Goal: Task Accomplishment & Management: Complete application form

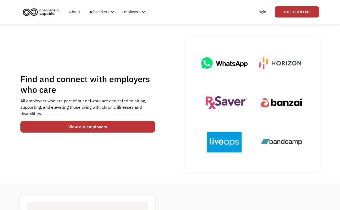
scroll to position [14, 0]
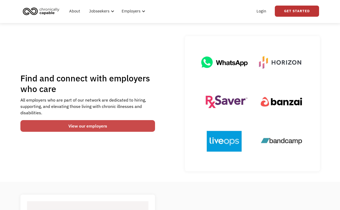
click at [124, 126] on link "View our employers" at bounding box center [87, 126] width 135 height 12
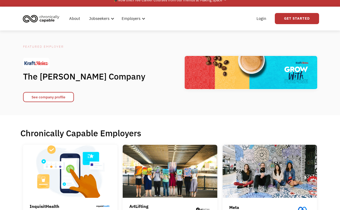
scroll to position [53, 0]
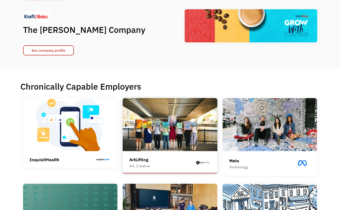
click at [186, 132] on img at bounding box center [170, 124] width 95 height 53
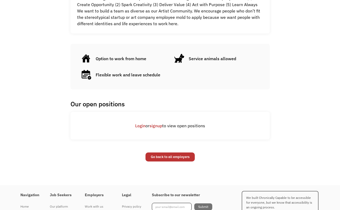
scroll to position [256, 0]
click at [156, 125] on link "signup" at bounding box center [155, 125] width 13 height 5
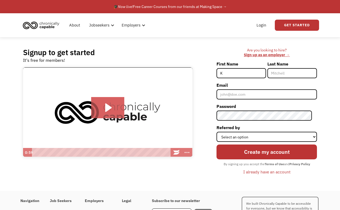
type input "K"
click at [286, 72] on input "Last Name" at bounding box center [292, 73] width 50 height 10
type input "O"
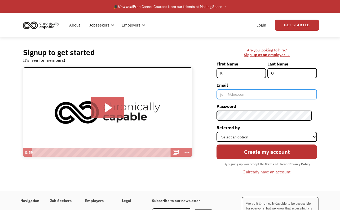
click at [256, 93] on input "Email" at bounding box center [266, 94] width 100 height 10
type input "removeremove7@gmail.com"
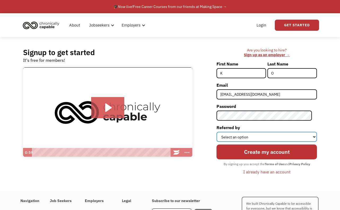
click at [257, 135] on select "Select an option Instagram Facebook Twitter Search Engine News Article Word of …" at bounding box center [266, 137] width 100 height 10
select select "Search Engine"
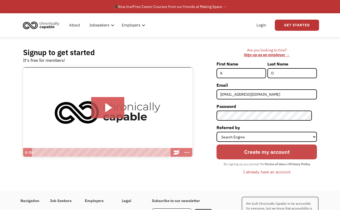
click at [257, 155] on input "Create my account" at bounding box center [266, 151] width 100 height 15
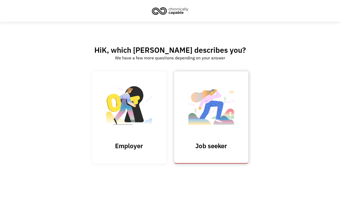
click at [224, 99] on img at bounding box center [211, 108] width 53 height 52
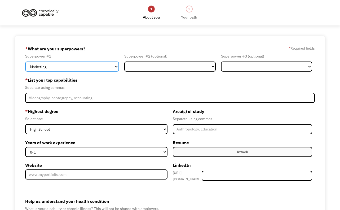
click at [115, 69] on select "Marketing Human Resources Finance Technology Operations Sales Industrial & Manu…" at bounding box center [72, 66] width 94 height 10
select select "Communications & Public Relations"
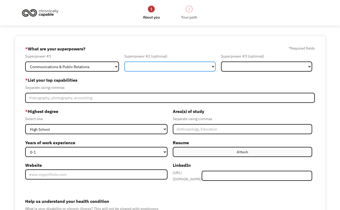
click at [210, 64] on select "Marketing Human Resources Finance Technology Operations Sales Industrial & Manu…" at bounding box center [169, 66] width 91 height 10
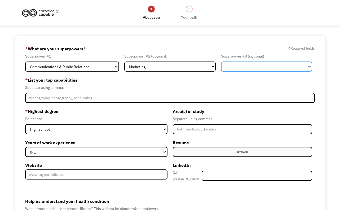
click at [271, 63] on select "Marketing Human Resources Finance Technology Operations Sales Industrial & Manu…" at bounding box center [266, 66] width 91 height 10
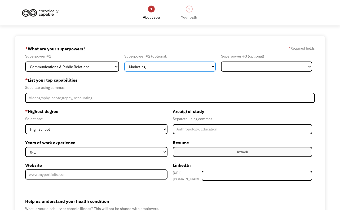
click at [212, 65] on select "Marketing Human Resources Finance Technology Operations Sales Industrial & Manu…" at bounding box center [169, 66] width 91 height 10
select select "Science & Education"
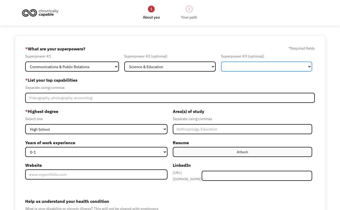
click at [305, 69] on select "Marketing Human Resources Finance Technology Operations Sales Industrial & Manu…" at bounding box center [266, 66] width 91 height 10
select select "Marketing"
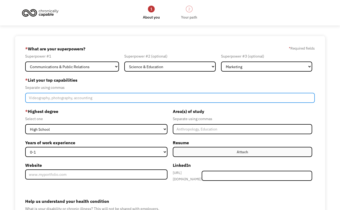
click at [132, 98] on input "Member-Create-Step1" at bounding box center [169, 98] width 289 height 10
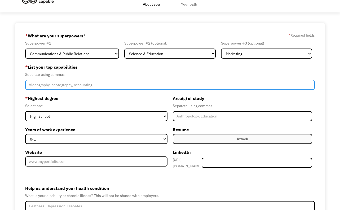
scroll to position [14, 0]
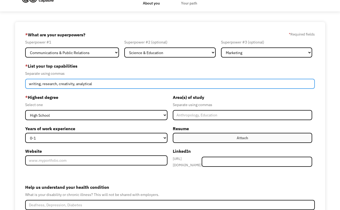
type input "writing, research, creativity, analytical"
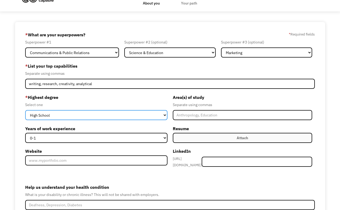
click at [119, 117] on select "High School Associates Bachelors Master's PhD" at bounding box center [96, 115] width 142 height 10
select select "masters"
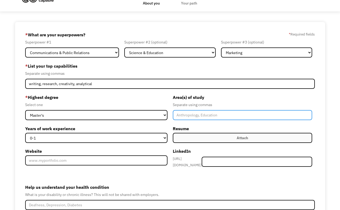
click at [184, 114] on input "Member-Create-Step1" at bounding box center [243, 115] width 140 height 10
type input "Technical Writing"
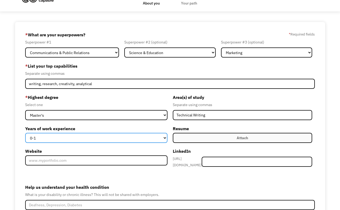
click at [103, 138] on select "0-1 2-4 5-10 11-15 15+" at bounding box center [96, 138] width 142 height 10
select select "5-10"
click at [160, 138] on select "0-1 2-4 5-10 11-15 15+" at bounding box center [96, 138] width 142 height 10
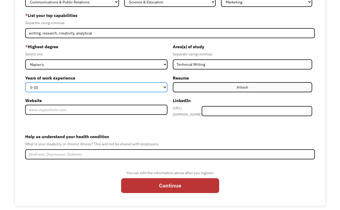
scroll to position [68, 0]
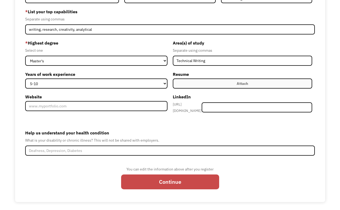
click at [167, 179] on input "Continue" at bounding box center [170, 181] width 98 height 15
type input "Please wait..."
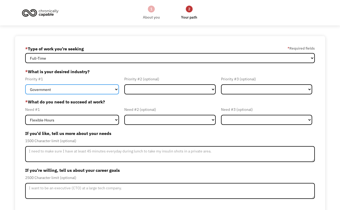
click at [115, 89] on select "Government Finance & Insurance Health & Social Care Tech & Engineering Creative…" at bounding box center [72, 89] width 94 height 10
select select "Creative & Design"
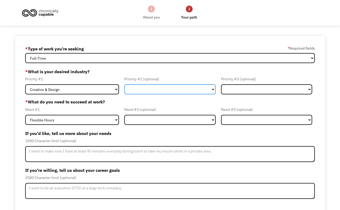
click at [144, 86] on select "Government Finance & Insurance Health & Social Care Tech & Engineering Creative…" at bounding box center [169, 89] width 91 height 10
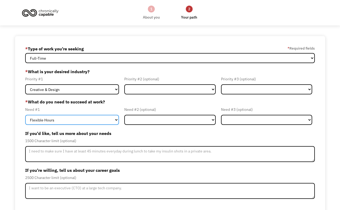
click at [113, 121] on select "Flexible Hours Remote Work Service Animal On-site Accommodations Visual Support…" at bounding box center [72, 120] width 94 height 10
select select "Remote Work"
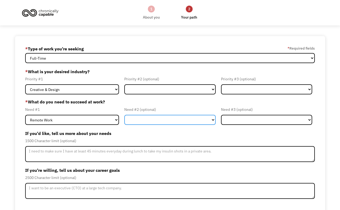
click at [149, 120] on select "Flexible Hours Remote Work Service Animal On-site Accommodations Visual Support…" at bounding box center [169, 120] width 91 height 10
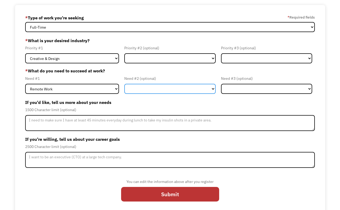
scroll to position [35, 0]
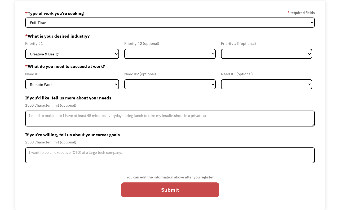
click at [155, 187] on input "Submit" at bounding box center [170, 189] width 98 height 15
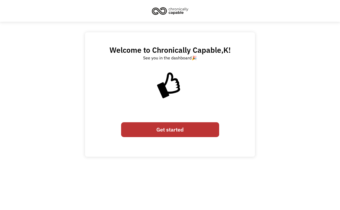
click at [167, 131] on link "Get started" at bounding box center [170, 129] width 98 height 15
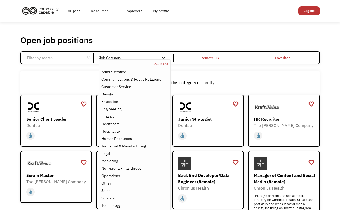
click at [163, 58] on div "Email Form" at bounding box center [163, 58] width 4 height 4
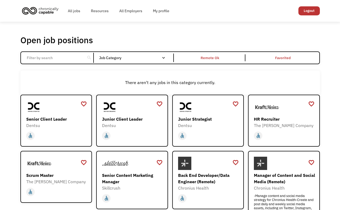
click at [163, 58] on div "Email Form" at bounding box center [163, 58] width 4 height 4
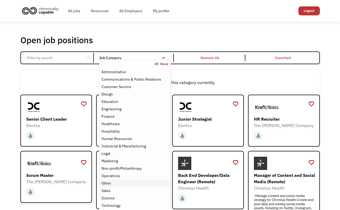
click at [137, 182] on div "Other" at bounding box center [134, 183] width 66 height 6
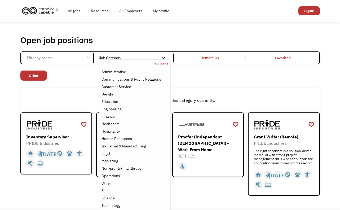
click at [218, 74] on div "Non-profit/Philanthropy Other Transportation Technology Science Sales Operation…" at bounding box center [169, 75] width 299 height 11
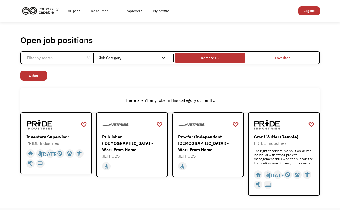
click at [218, 56] on div "Remote Ok" at bounding box center [210, 58] width 19 height 6
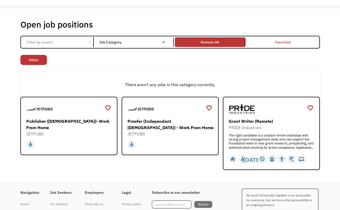
scroll to position [16, 0]
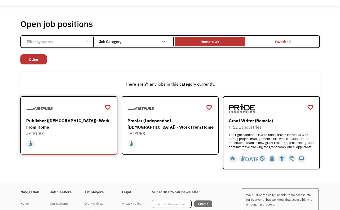
click at [81, 126] on div "Publisher ([DEMOGRAPHIC_DATA])- Work From Home" at bounding box center [69, 123] width 87 height 13
click at [146, 124] on div "Proofer (Independant [DEMOGRAPHIC_DATA]) - Work From Home" at bounding box center [170, 123] width 87 height 13
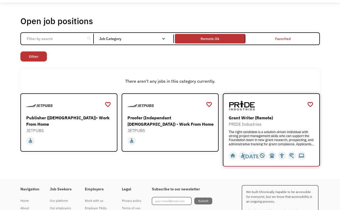
scroll to position [21, 0]
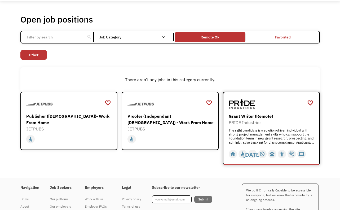
click at [247, 104] on img at bounding box center [241, 103] width 26 height 13
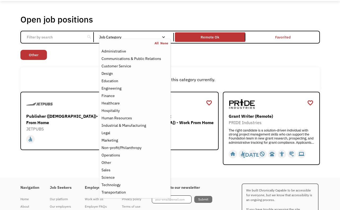
click at [163, 37] on div "Email Form" at bounding box center [163, 37] width 4 height 4
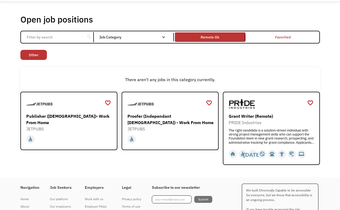
click at [164, 37] on div "Email Form" at bounding box center [163, 37] width 4 height 4
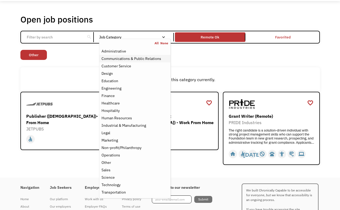
click at [153, 56] on div "Communications & Public Relations" at bounding box center [131, 58] width 60 height 6
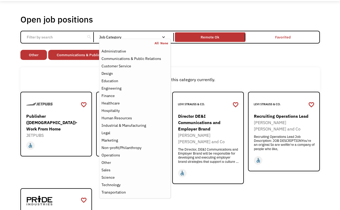
click at [281, 187] on div "favorite_border favorite Saving Senior Client Leader Dentsu https://join.smartr…" at bounding box center [169, 181] width 299 height 179
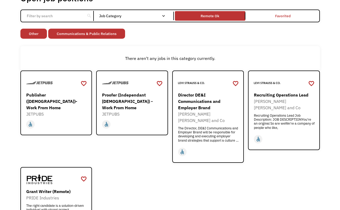
scroll to position [46, 0]
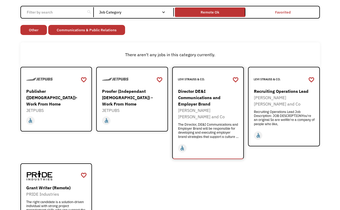
click at [224, 123] on div "The Director, DE&I Communications and Employer Brand will be responsible for de…" at bounding box center [208, 130] width 61 height 16
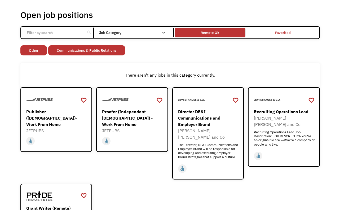
scroll to position [0, 0]
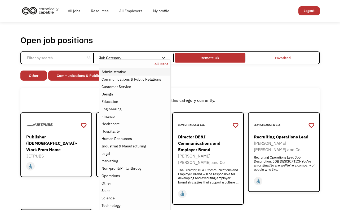
click at [143, 72] on div "Administrative" at bounding box center [134, 72] width 66 height 6
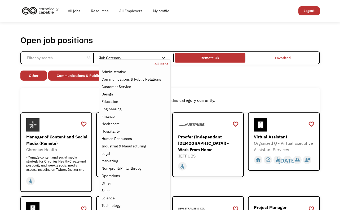
click at [235, 89] on div "There aren't any jobs in this category currently." at bounding box center [169, 100] width 299 height 24
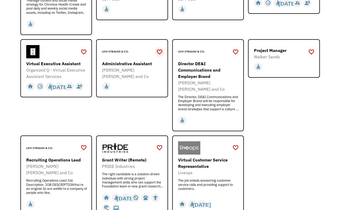
scroll to position [147, 0]
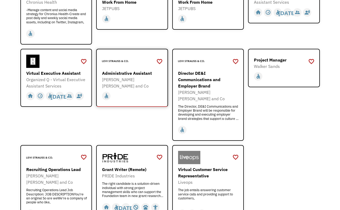
click at [143, 74] on div "Administrative Assistant" at bounding box center [132, 73] width 61 height 6
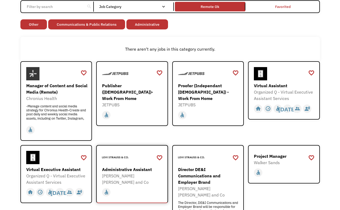
scroll to position [0, 0]
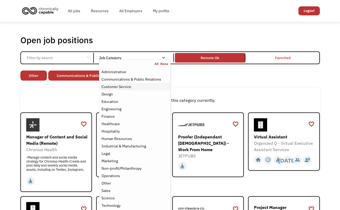
click at [141, 87] on div "Customer Service" at bounding box center [134, 86] width 66 height 6
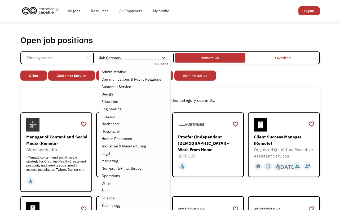
click at [259, 77] on div "Non-profit/Philanthropy Other Transportation Technology Science Sales Operation…" at bounding box center [169, 75] width 299 height 11
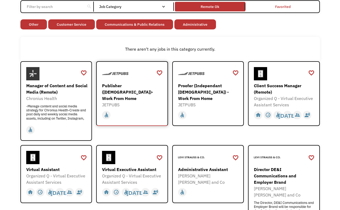
scroll to position [7, 0]
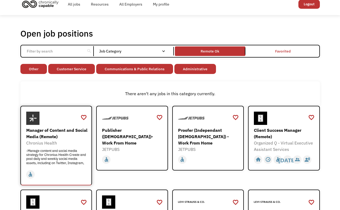
click at [60, 134] on div "Manager of Content and Social Media (Remote)" at bounding box center [56, 133] width 61 height 13
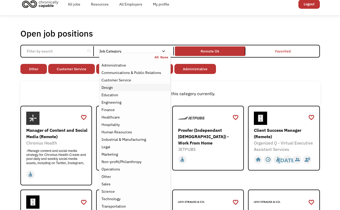
click at [134, 87] on div "Design" at bounding box center [134, 87] width 66 height 6
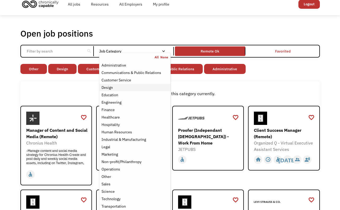
click at [124, 88] on div "Design" at bounding box center [134, 87] width 66 height 6
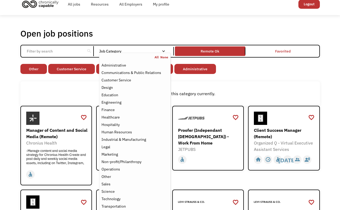
click at [202, 86] on div "There aren't any jobs in this category currently." at bounding box center [169, 93] width 299 height 24
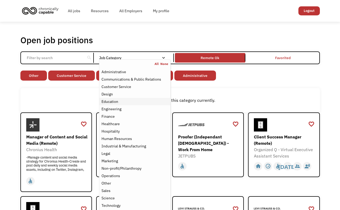
click at [119, 100] on div "Education" at bounding box center [134, 101] width 66 height 6
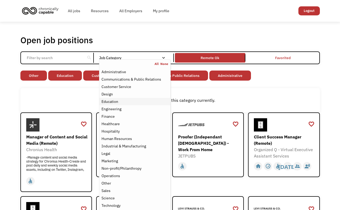
click at [120, 103] on div "Education" at bounding box center [134, 101] width 66 height 6
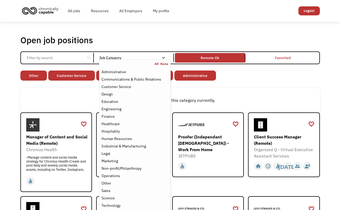
click at [264, 95] on div "There aren't any jobs in this category currently." at bounding box center [169, 100] width 299 height 24
click at [165, 59] on div "Email Form" at bounding box center [163, 58] width 4 height 4
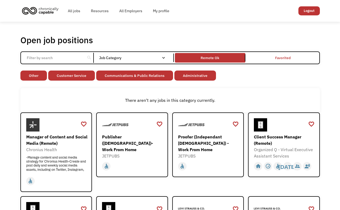
click at [165, 57] on div "Email Form" at bounding box center [163, 58] width 4 height 4
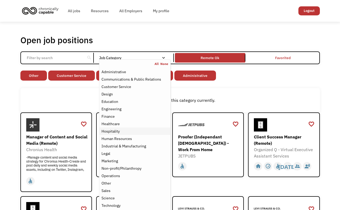
click at [128, 129] on div "Hospitality" at bounding box center [134, 131] width 66 height 6
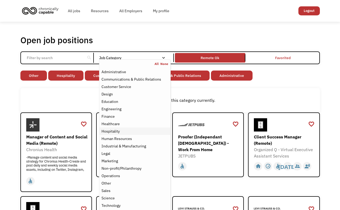
click at [129, 129] on div "Hospitality" at bounding box center [134, 131] width 66 height 6
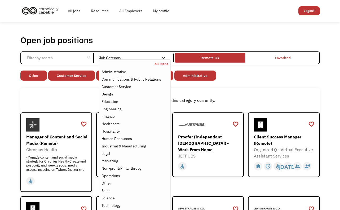
click at [169, 56] on div "Job Category" at bounding box center [134, 58] width 71 height 4
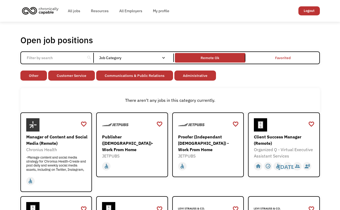
click at [167, 56] on div "Job Category" at bounding box center [134, 58] width 71 height 4
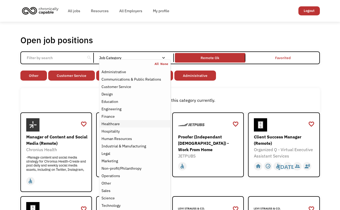
click at [127, 123] on div "Healthcare" at bounding box center [134, 123] width 66 height 6
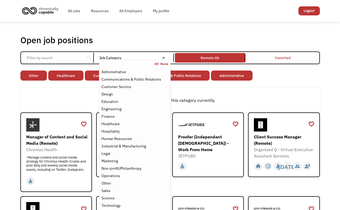
click at [227, 96] on div "There aren't any jobs in this category currently." at bounding box center [169, 100] width 299 height 24
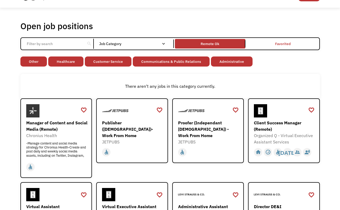
scroll to position [12, 0]
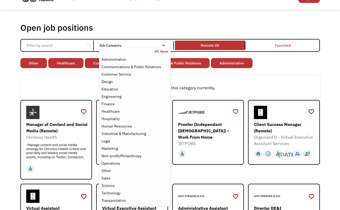
click at [163, 44] on div "Email Form" at bounding box center [163, 45] width 4 height 4
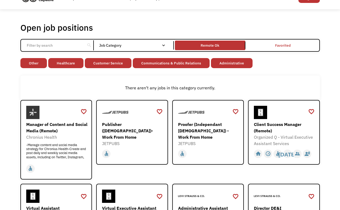
click at [163, 44] on div "Email Form" at bounding box center [163, 45] width 4 height 4
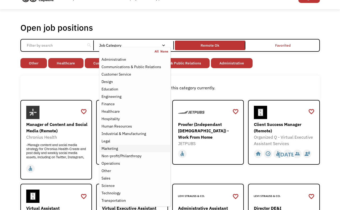
click at [123, 146] on div "Marketing" at bounding box center [134, 148] width 66 height 6
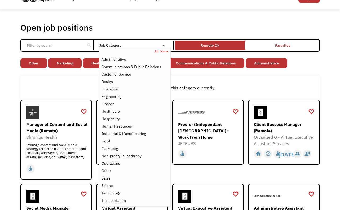
click at [205, 86] on div "There aren't any jobs in this category currently." at bounding box center [170, 87] width 294 height 6
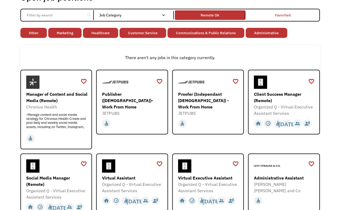
scroll to position [15, 0]
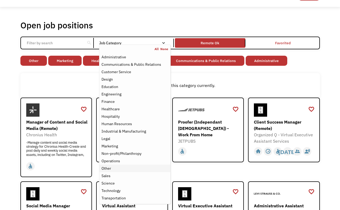
click at [124, 169] on div "Other" at bounding box center [134, 168] width 66 height 6
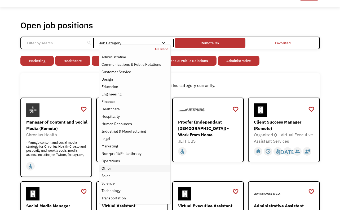
click at [124, 169] on div "Other" at bounding box center [134, 168] width 66 height 6
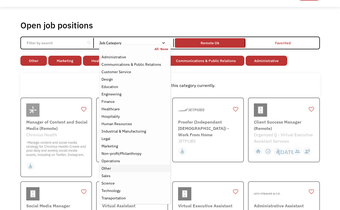
click at [124, 169] on div "Other" at bounding box center [134, 168] width 66 height 6
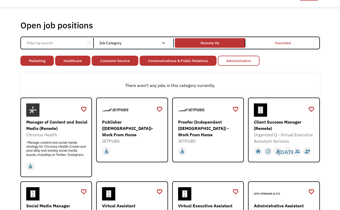
click at [238, 60] on link "Administrative" at bounding box center [239, 61] width 42 height 10
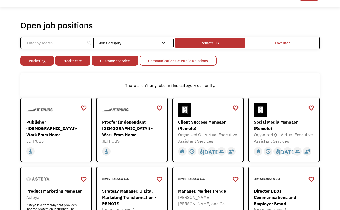
click at [198, 63] on link "Communications & Public Relations" at bounding box center [178, 61] width 77 height 10
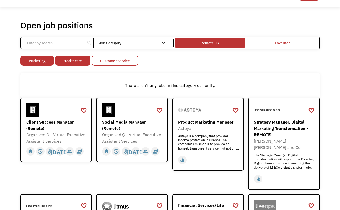
click at [114, 59] on link "Customer Service" at bounding box center [115, 61] width 47 height 10
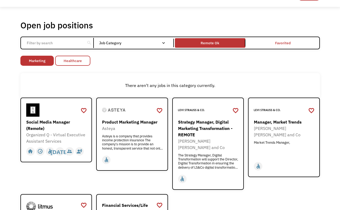
click at [75, 62] on link "Healthcare" at bounding box center [72, 61] width 35 height 10
click at [37, 61] on link "Marketing" at bounding box center [36, 61] width 33 height 10
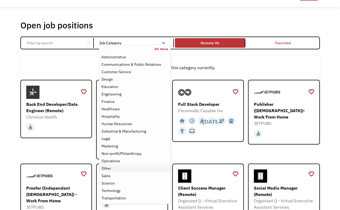
click at [131, 169] on div "Other" at bounding box center [134, 168] width 66 height 6
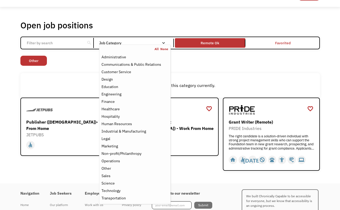
click at [274, 84] on div "There aren't any jobs in this category currently." at bounding box center [170, 85] width 294 height 6
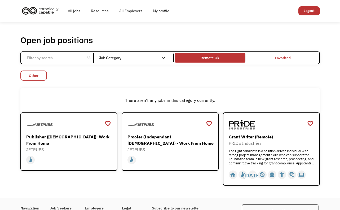
click at [33, 77] on link "Other" at bounding box center [33, 75] width 26 height 10
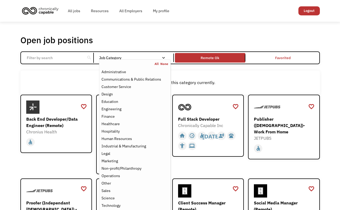
click at [165, 57] on div "Job Category" at bounding box center [134, 58] width 71 height 4
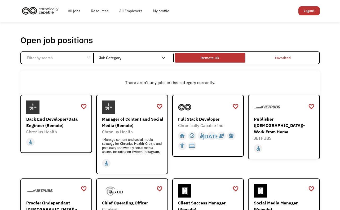
click at [165, 57] on div "Job Category" at bounding box center [134, 58] width 71 height 4
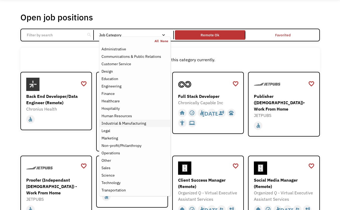
scroll to position [32, 0]
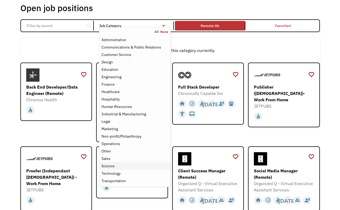
click at [124, 167] on div "Science" at bounding box center [134, 166] width 66 height 6
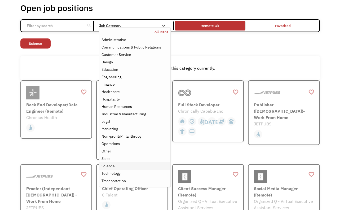
scroll to position [9, 0]
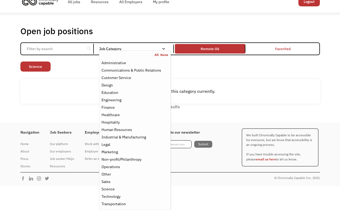
click at [214, 97] on div "There aren't any jobs in this category currently." at bounding box center [169, 91] width 299 height 24
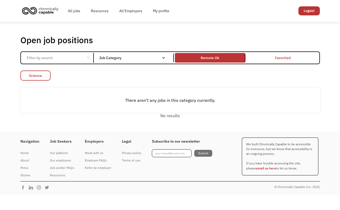
click at [39, 77] on link "Science" at bounding box center [35, 75] width 30 height 10
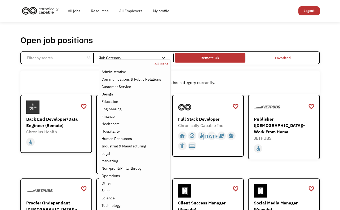
click at [163, 60] on nav "All None Administrative Communications & Public Relations Customer Service Desi…" at bounding box center [134, 138] width 71 height 159
click at [136, 165] on div "Non-profit/Philanthropy" at bounding box center [121, 168] width 40 height 6
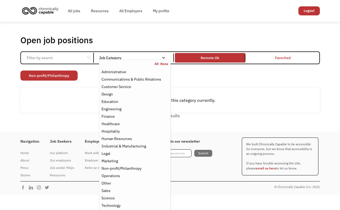
click at [215, 89] on div "There aren't any jobs in this category currently." at bounding box center [169, 100] width 299 height 24
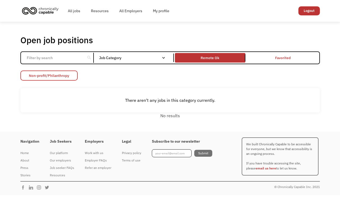
click at [65, 78] on link "Non-profit/Philanthropy" at bounding box center [48, 75] width 57 height 10
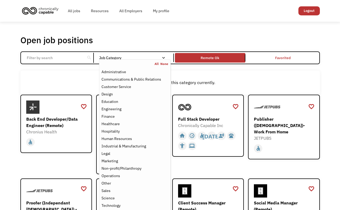
click at [164, 59] on div "Email Form" at bounding box center [163, 58] width 4 height 4
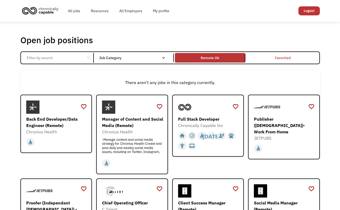
click at [164, 59] on div "Email Form" at bounding box center [163, 58] width 4 height 4
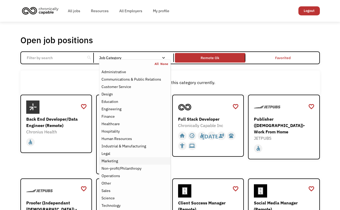
click at [150, 159] on div "Marketing" at bounding box center [134, 161] width 66 height 6
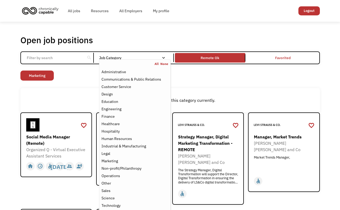
click at [240, 86] on div "Open job positions You have X liked items Search search Filter by category Admi…" at bounding box center [169, 158] width 299 height 247
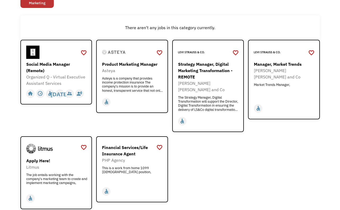
scroll to position [75, 0]
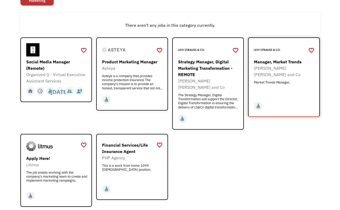
click at [294, 70] on div "[PERSON_NAME] [PERSON_NAME] and Co" at bounding box center [284, 71] width 61 height 13
click at [74, 176] on div "The job entails working with the company's marketing team to create and impleme…" at bounding box center [56, 178] width 61 height 16
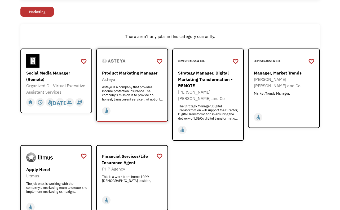
scroll to position [63, 0]
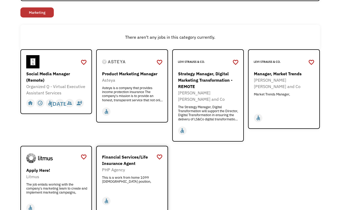
click at [132, 154] on div "Financial Services/Life Insurance Agent" at bounding box center [132, 160] width 61 height 13
click at [124, 75] on div "Product Marketing Manager" at bounding box center [132, 73] width 61 height 6
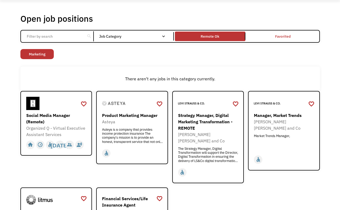
scroll to position [0, 0]
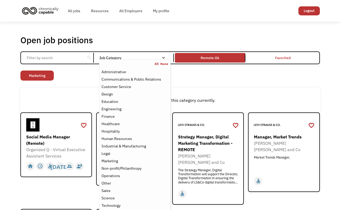
click at [161, 58] on div "Job Category" at bounding box center [134, 58] width 71 height 4
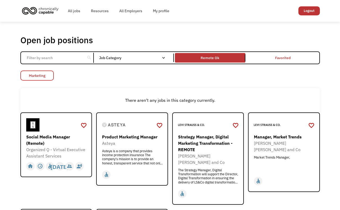
click at [43, 78] on link "Marketing" at bounding box center [36, 75] width 33 height 10
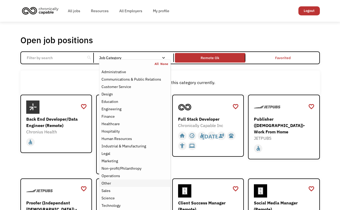
click at [132, 181] on div "Other" at bounding box center [134, 183] width 66 height 6
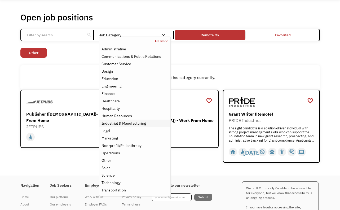
scroll to position [51, 0]
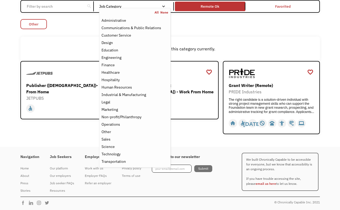
click at [35, 22] on link "Other" at bounding box center [33, 24] width 26 height 10
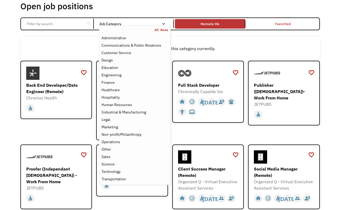
click at [127, 22] on div "Job Category" at bounding box center [134, 24] width 71 height 4
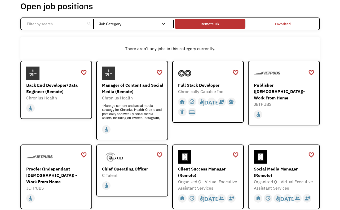
click at [127, 22] on div "Job Category" at bounding box center [134, 24] width 71 height 4
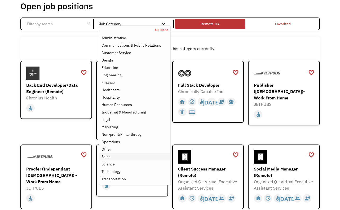
click at [113, 155] on div "Sales" at bounding box center [134, 156] width 66 height 6
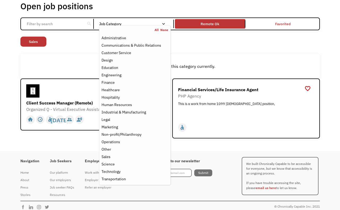
click at [56, 62] on div "There aren't any jobs in this category currently." at bounding box center [169, 66] width 299 height 24
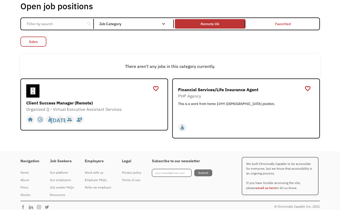
click at [31, 43] on link "Sales" at bounding box center [33, 42] width 26 height 10
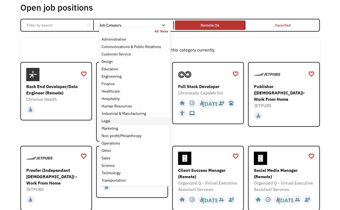
scroll to position [35, 0]
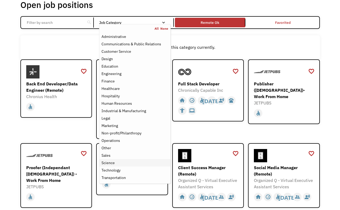
click at [124, 160] on div "Science" at bounding box center [134, 162] width 66 height 6
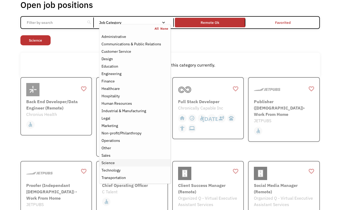
scroll to position [9, 0]
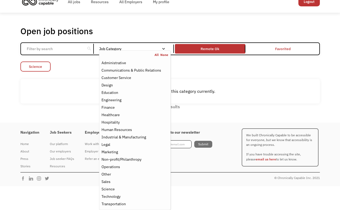
click at [39, 68] on link "Science" at bounding box center [35, 66] width 30 height 10
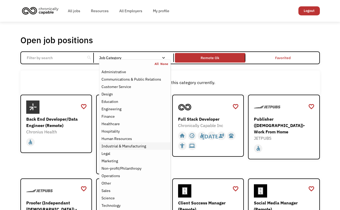
click at [144, 146] on div "Industrial & Manufacturing" at bounding box center [123, 146] width 44 height 6
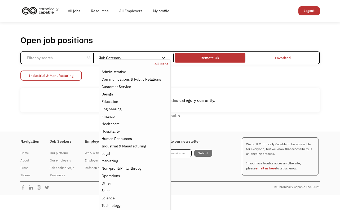
click at [60, 77] on link "Industrial & Manufacturing" at bounding box center [50, 75] width 61 height 10
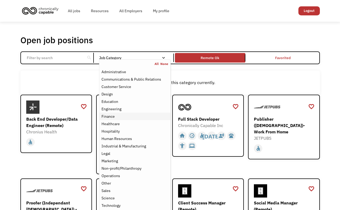
click at [120, 115] on div "Finance" at bounding box center [134, 116] width 66 height 6
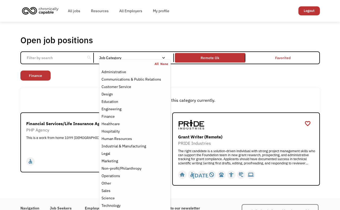
click at [73, 96] on div "There aren't any jobs in this category currently." at bounding box center [169, 100] width 299 height 24
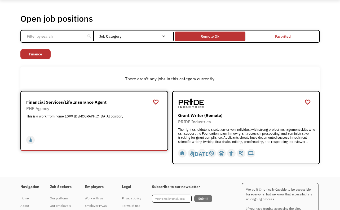
scroll to position [19, 0]
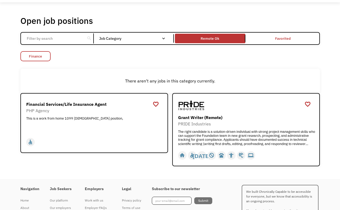
click at [33, 56] on link "Finance" at bounding box center [35, 56] width 30 height 10
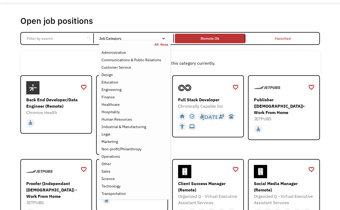
click at [163, 37] on div "Email Form" at bounding box center [163, 39] width 4 height 4
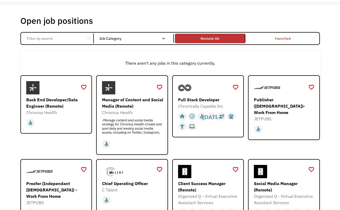
click at [163, 37] on div "Email Form" at bounding box center [163, 39] width 4 height 4
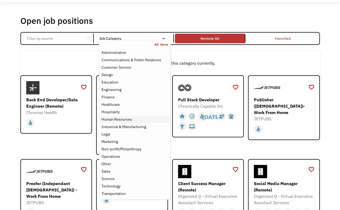
click at [134, 118] on div "Human Resources" at bounding box center [134, 119] width 66 height 6
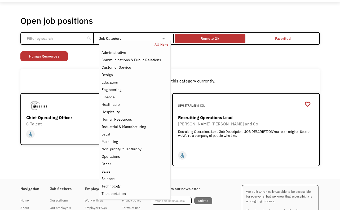
click at [79, 170] on div "Open job positions You have X liked items Search search Filter by category Admi…" at bounding box center [170, 90] width 340 height 176
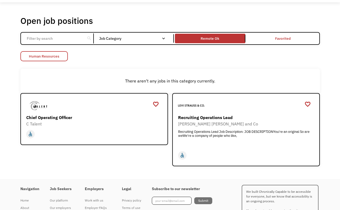
click at [60, 56] on link "Human Resources" at bounding box center [43, 56] width 47 height 10
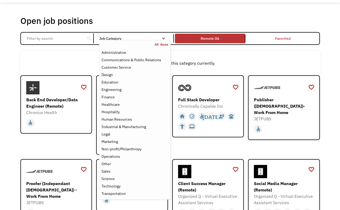
click at [164, 39] on div "Email Form" at bounding box center [163, 39] width 4 height 4
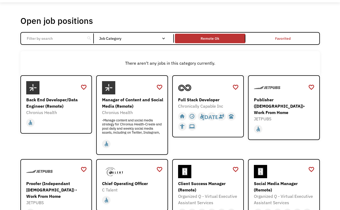
click at [164, 39] on div "Email Form" at bounding box center [163, 39] width 4 height 4
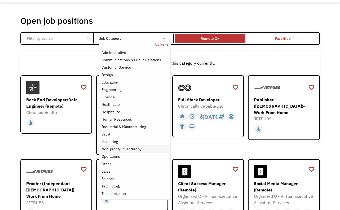
click at [137, 150] on div "Non-profit/Philanthropy" at bounding box center [121, 149] width 40 height 6
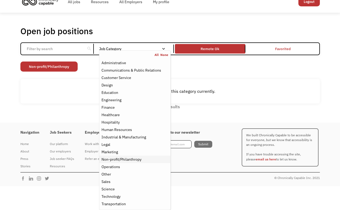
scroll to position [9, 0]
click at [62, 68] on link "Non-profit/Philanthropy" at bounding box center [48, 66] width 57 height 10
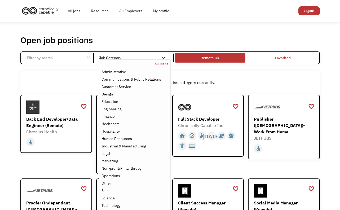
click at [165, 57] on div "Email Form" at bounding box center [163, 58] width 4 height 4
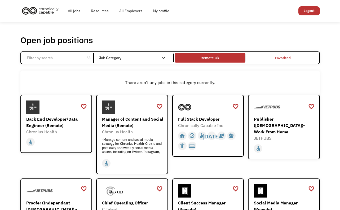
click at [164, 59] on div "Email Form" at bounding box center [163, 58] width 4 height 4
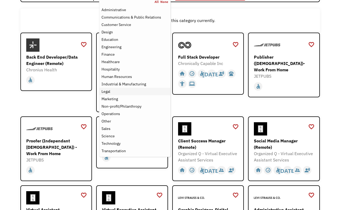
scroll to position [62, 0]
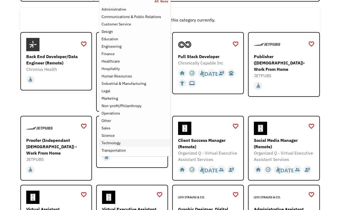
click at [122, 142] on div "Technology" at bounding box center [134, 143] width 66 height 6
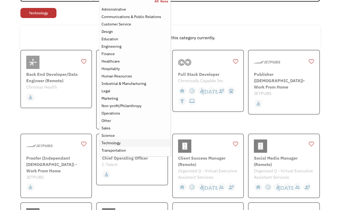
scroll to position [30, 0]
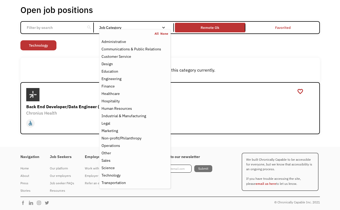
click at [84, 61] on div "There aren't any jobs in this category currently." at bounding box center [169, 70] width 299 height 24
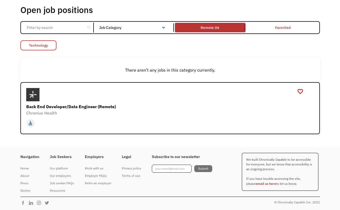
click at [44, 45] on link "Technology" at bounding box center [38, 45] width 36 height 10
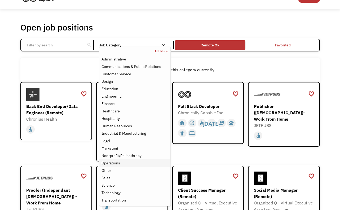
click at [129, 164] on div "Operations" at bounding box center [134, 163] width 66 height 6
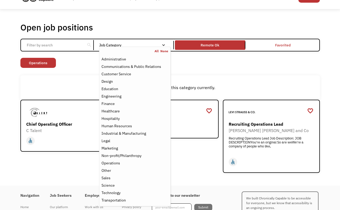
click at [221, 78] on div "There aren't any jobs in this category currently." at bounding box center [169, 87] width 299 height 24
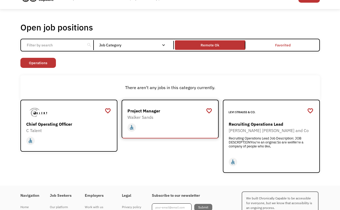
click at [171, 115] on div "Walker Sands" at bounding box center [170, 117] width 87 height 6
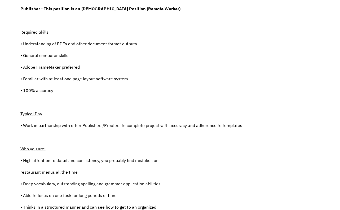
scroll to position [122, 0]
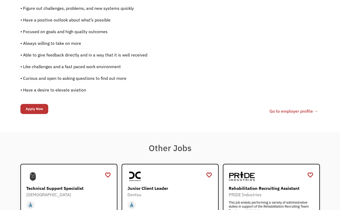
scroll to position [395, 0]
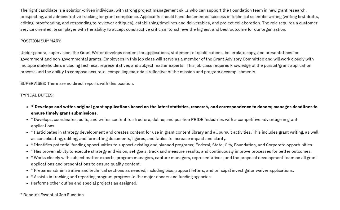
scroll to position [39, 0]
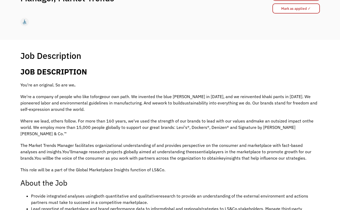
scroll to position [54, 0]
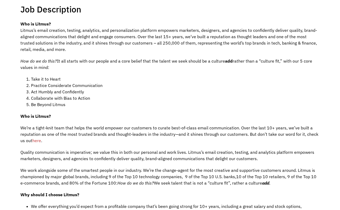
scroll to position [113, 0]
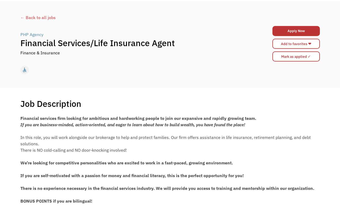
scroll to position [21, 0]
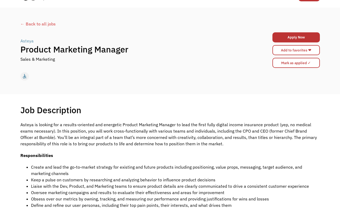
scroll to position [14, 0]
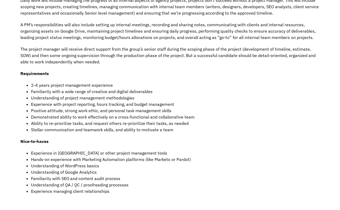
scroll to position [119, 0]
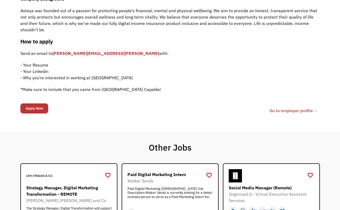
scroll to position [268, 0]
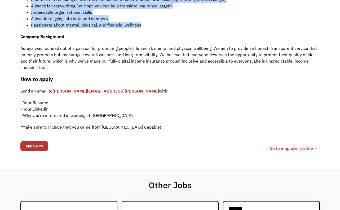
drag, startPoint x: 21, startPoint y: 124, endPoint x: 144, endPoint y: 29, distance: 155.2
click at [144, 29] on div "Asteya is looking for a results-oriented and energetic Product Marketing Manage…" at bounding box center [169, 1] width 299 height 268
copy body "today not_interested supervisor_account record_voice_over pets accessibility he…"
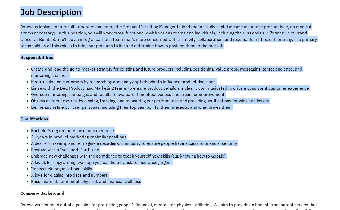
scroll to position [0, 0]
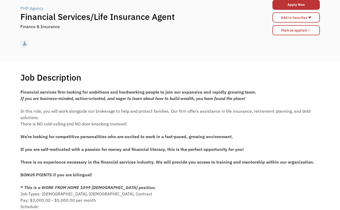
scroll to position [43, 0]
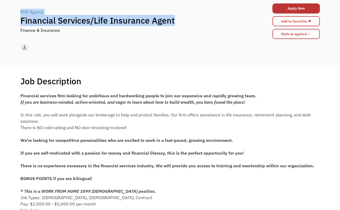
drag, startPoint x: 183, startPoint y: 22, endPoint x: 25, endPoint y: 7, distance: 159.0
click at [25, 7] on div "PHP Agency | Financial Services/Life Insurance Agent Finance & Insurance Apply …" at bounding box center [169, 21] width 299 height 38
copy div "PHP Agency | Financial Services/Life Insurance Agent"
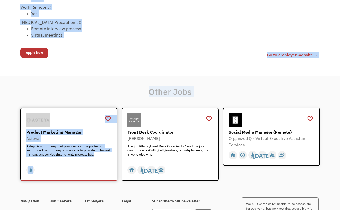
scroll to position [338, 0]
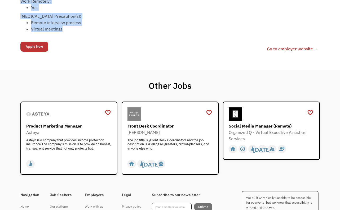
drag, startPoint x: 21, startPoint y: 94, endPoint x: 96, endPoint y: 27, distance: 100.1
copy div "Loremipsu dolorsit amet consect adi elitseddo eiu temporincid utlabo et dolo ma…"
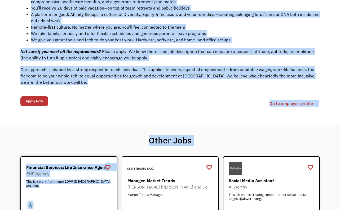
scroll to position [503, 0]
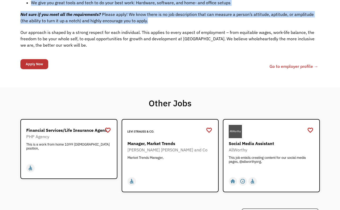
drag, startPoint x: 21, startPoint y: 26, endPoint x: 141, endPoint y: 18, distance: 119.9
copy div "Who is Litmus? Litmus’s email creation, testing, analytics, and personalization…"
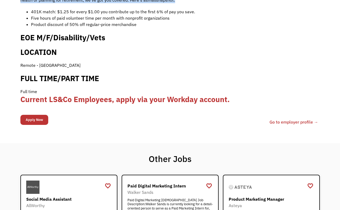
scroll to position [396, 0]
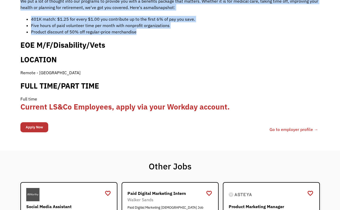
drag, startPoint x: 19, startPoint y: 98, endPoint x: 141, endPoint y: 26, distance: 141.0
copy div "JOB DESCRIPTION You're an original. So are we . We're a company of people who l…"
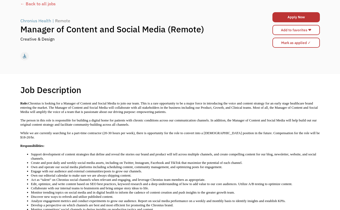
scroll to position [15, 0]
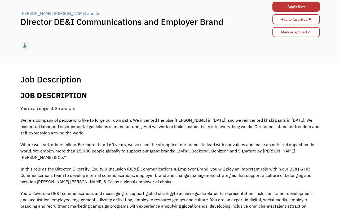
scroll to position [44, 0]
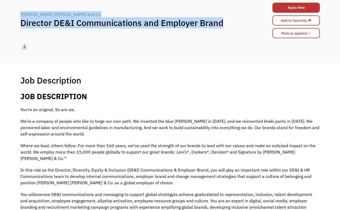
drag, startPoint x: 224, startPoint y: 23, endPoint x: 17, endPoint y: 17, distance: 207.4
click at [17, 17] on div "← Back to all jobs [PERSON_NAME] [PERSON_NAME] and Co | Director DE&I Communica…" at bounding box center [170, 21] width 310 height 65
copy div "[PERSON_NAME] [PERSON_NAME] and Co | Director DE&I Communications and Employer …"
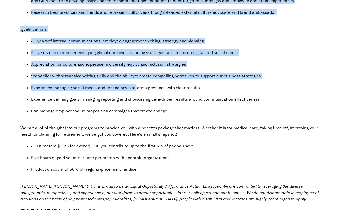
scroll to position [434, 0]
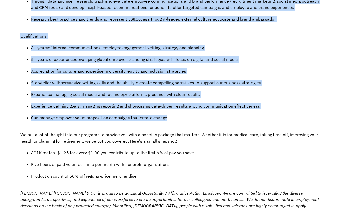
drag, startPoint x: 20, startPoint y: 69, endPoint x: 181, endPoint y: 117, distance: 167.9
copy div "Lor’ip do sitametc. Ad eli se. Do’ei t incidid ut labore etd magn al enima min …"
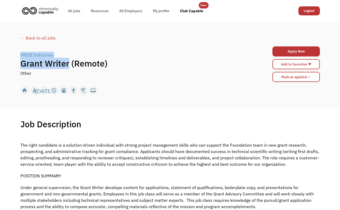
drag, startPoint x: 69, startPoint y: 64, endPoint x: 20, endPoint y: 53, distance: 49.7
click at [20, 53] on div "PRIDE Industries | Grant Writer (Remote) Other" at bounding box center [132, 64] width 224 height 25
copy div "PRIDE Industries | Grant Writer"
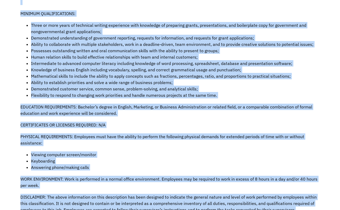
scroll to position [364, 0]
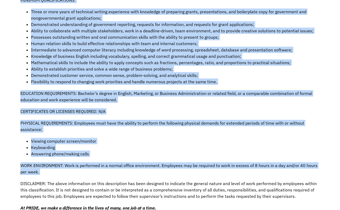
drag, startPoint x: 21, startPoint y: 109, endPoint x: 74, endPoint y: 170, distance: 80.5
copy div "The right candidate is a solution-driven individual with strong project managem…"
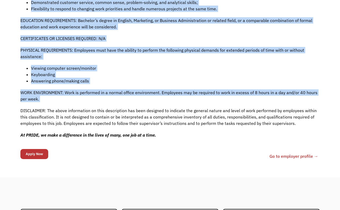
scroll to position [439, 0]
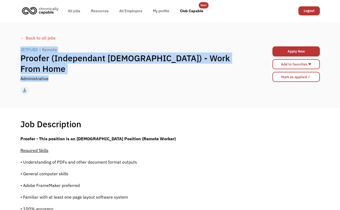
drag, startPoint x: 20, startPoint y: 53, endPoint x: 96, endPoint y: 70, distance: 78.0
click at [96, 70] on div "← Back to all jobs JETPUBS | Remote Proofer (Independant Contractor) - Work Fro…" at bounding box center [170, 64] width 310 height 65
copy div "JETPUBS | Remote Proofer (Independant Contractor) - Work From Home Administrati…"
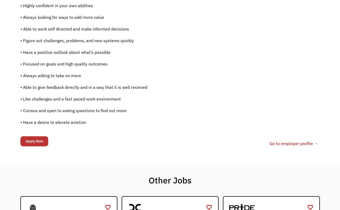
scroll to position [355, 0]
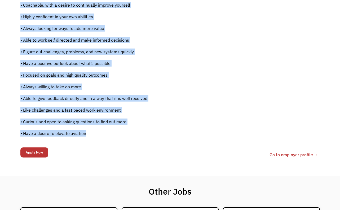
drag, startPoint x: 20, startPoint y: 70, endPoint x: 88, endPoint y: 141, distance: 98.1
copy div "Proofer - This position is an Independent Contractor Position (Remote Worker) R…"
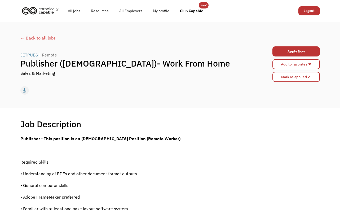
drag, startPoint x: 69, startPoint y: 73, endPoint x: 66, endPoint y: 72, distance: 3.2
click at [66, 72] on div "Sales & Marketing" at bounding box center [132, 73] width 224 height 6
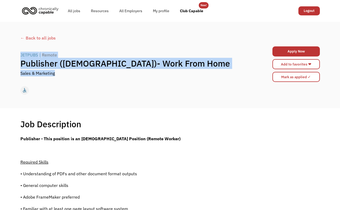
drag, startPoint x: 61, startPoint y: 74, endPoint x: 17, endPoint y: 52, distance: 49.7
click at [17, 52] on div "← Back to all jobs JETPUBS | Remote Publisher (Independent Contractor)- Work Fr…" at bounding box center [170, 64] width 310 height 65
copy div "JETPUBS | Remote Publisher (Independent Contractor)- Work From Home Sales & Mar…"
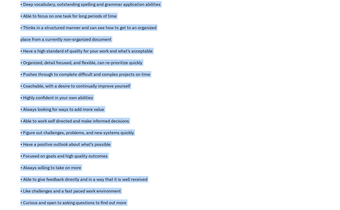
scroll to position [440, 0]
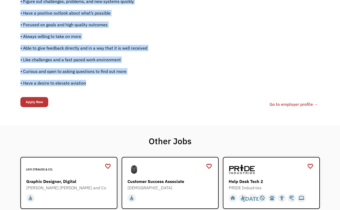
drag, startPoint x: 21, startPoint y: 114, endPoint x: 92, endPoint y: 82, distance: 78.2
copy div "Publisher - This position is an Independent Contractor Position (Remote Worker)…"
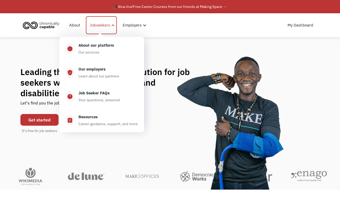
click at [107, 26] on div "Jobseekers" at bounding box center [99, 25] width 20 height 6
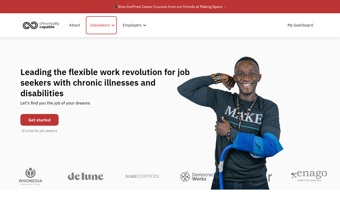
click at [113, 22] on div "Jobseekers" at bounding box center [101, 25] width 31 height 18
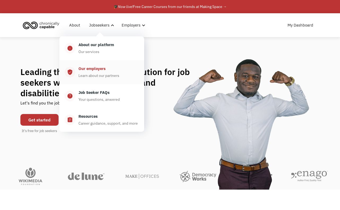
click at [84, 70] on div "Our employers" at bounding box center [91, 68] width 27 height 6
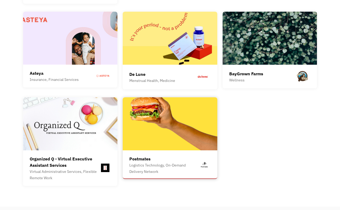
scroll to position [535, 0]
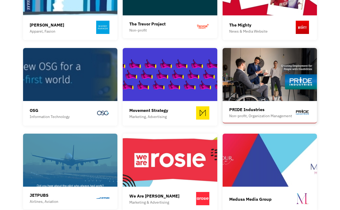
click at [230, 77] on img at bounding box center [269, 74] width 95 height 53
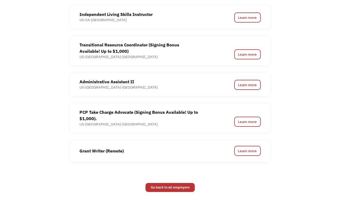
scroll to position [623, 0]
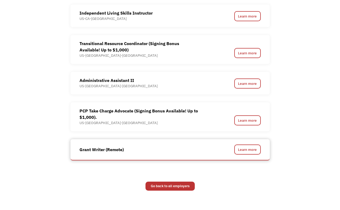
click at [196, 151] on div "Grant Writer (Remote)" at bounding box center [145, 149] width 132 height 10
click at [246, 150] on link "Learn more" at bounding box center [247, 149] width 26 height 10
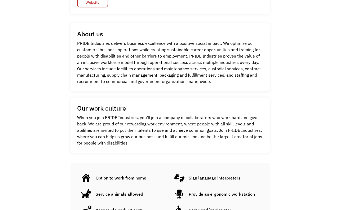
scroll to position [148, 0]
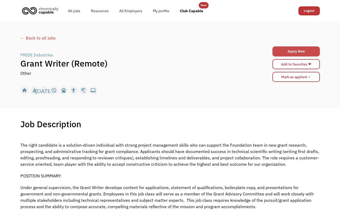
click at [284, 49] on link "Apply Now" at bounding box center [295, 51] width 47 height 10
